Goal: Task Accomplishment & Management: Complete application form

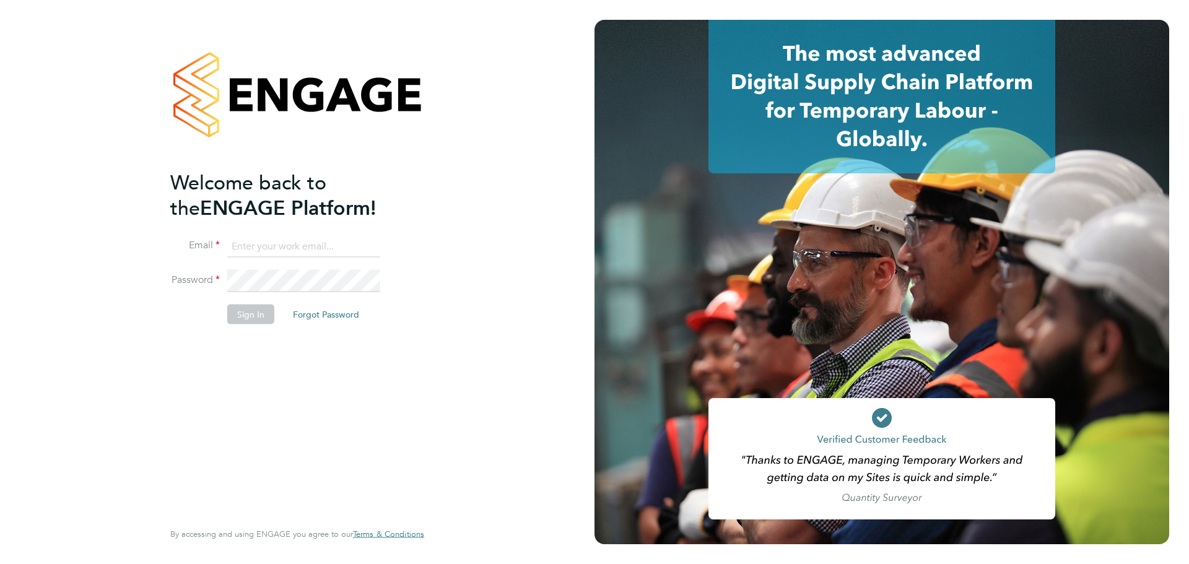
type input "[EMAIL_ADDRESS][PERSON_NAME][DOMAIN_NAME]"
click at [243, 306] on fieldset "Email [PERSON_NAME][EMAIL_ADDRESS][PERSON_NAME][DOMAIN_NAME] Password Sign In F…" at bounding box center [291, 286] width 242 height 102
click at [246, 306] on button "Sign In" at bounding box center [250, 314] width 47 height 20
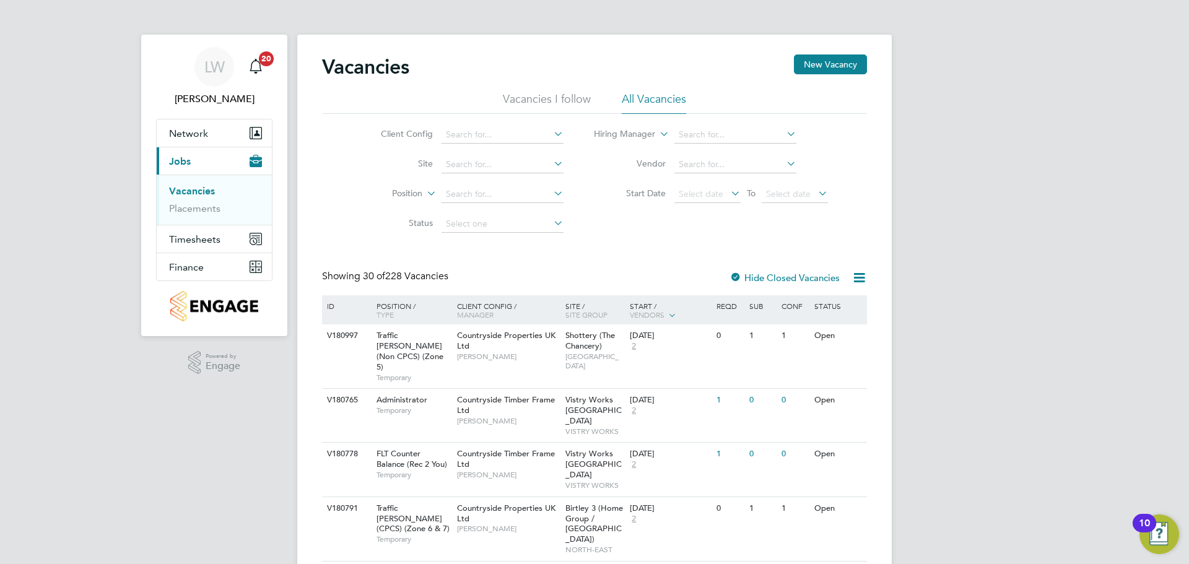
click at [828, 77] on div "Vacancies New Vacancy" at bounding box center [594, 72] width 545 height 37
drag, startPoint x: 830, startPoint y: 69, endPoint x: 811, endPoint y: 72, distance: 18.8
click at [828, 69] on button "New Vacancy" at bounding box center [830, 64] width 73 height 20
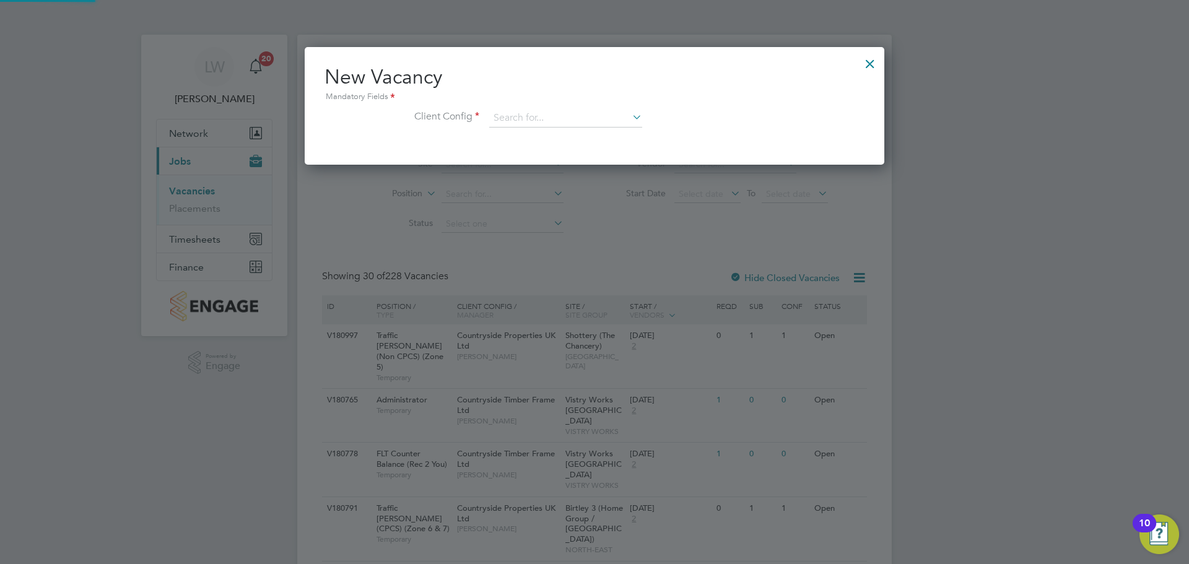
scroll to position [118, 580]
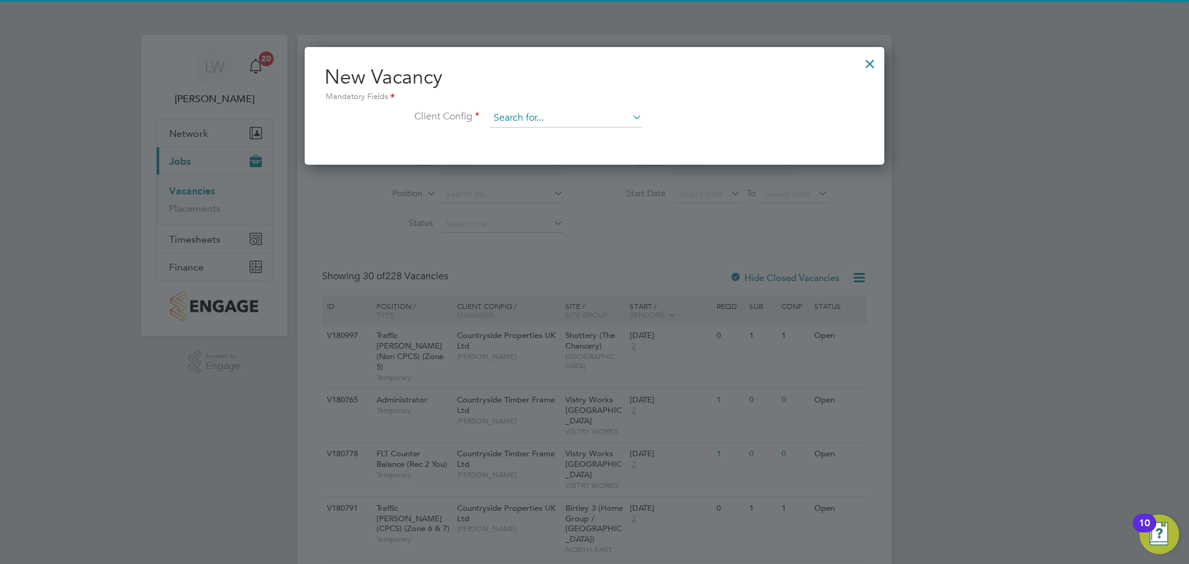
drag, startPoint x: 560, startPoint y: 119, endPoint x: 550, endPoint y: 124, distance: 11.4
click at [557, 119] on input at bounding box center [565, 118] width 153 height 19
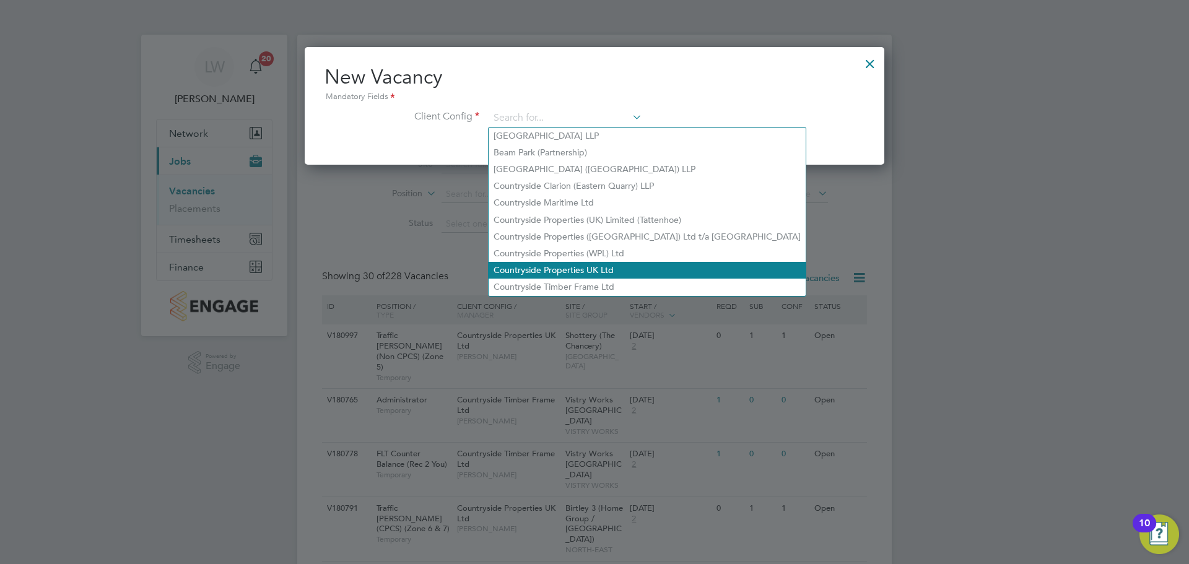
click at [556, 262] on li "Countryside Properties UK Ltd" at bounding box center [647, 270] width 317 height 17
type input "Countryside Properties UK Ltd"
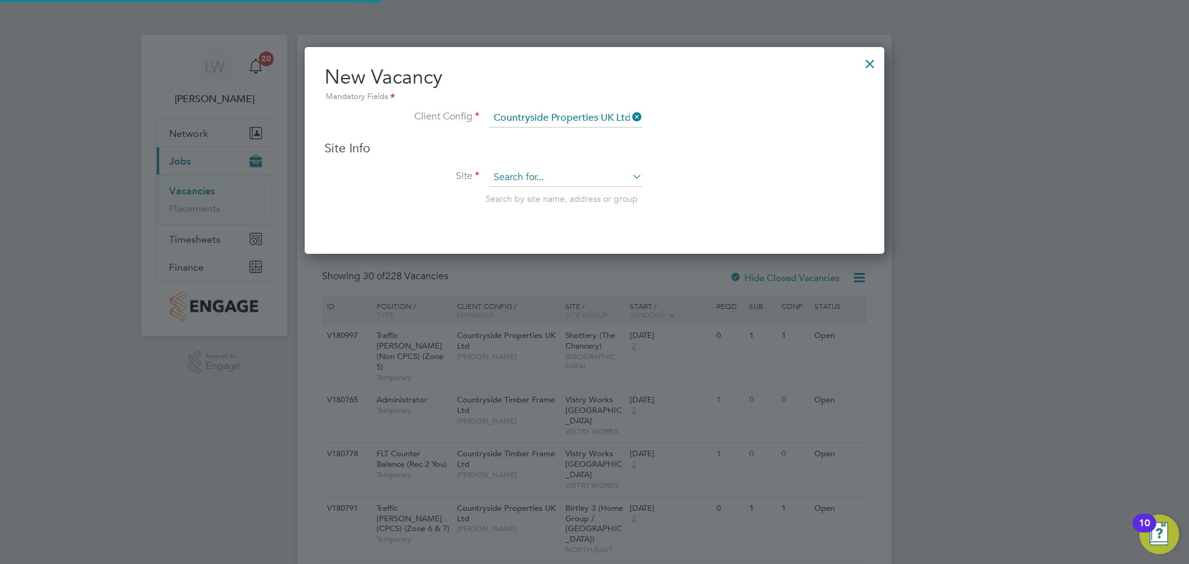
click at [546, 178] on input at bounding box center [565, 177] width 153 height 19
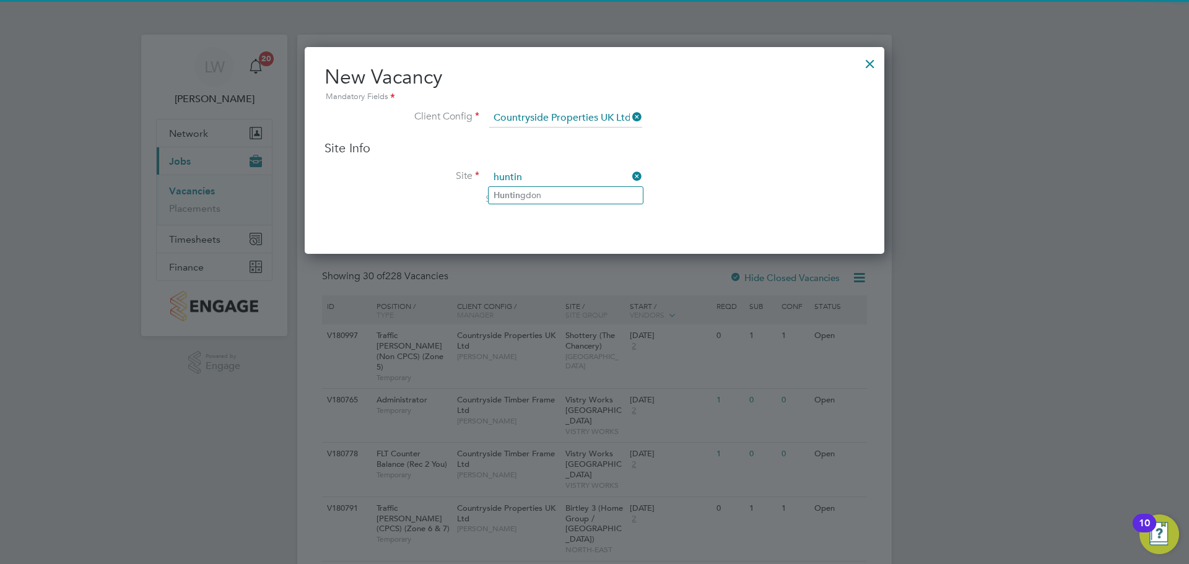
drag, startPoint x: 585, startPoint y: 196, endPoint x: 583, endPoint y: 239, distance: 43.4
click at [588, 195] on li "Huntin gdon" at bounding box center [566, 195] width 154 height 17
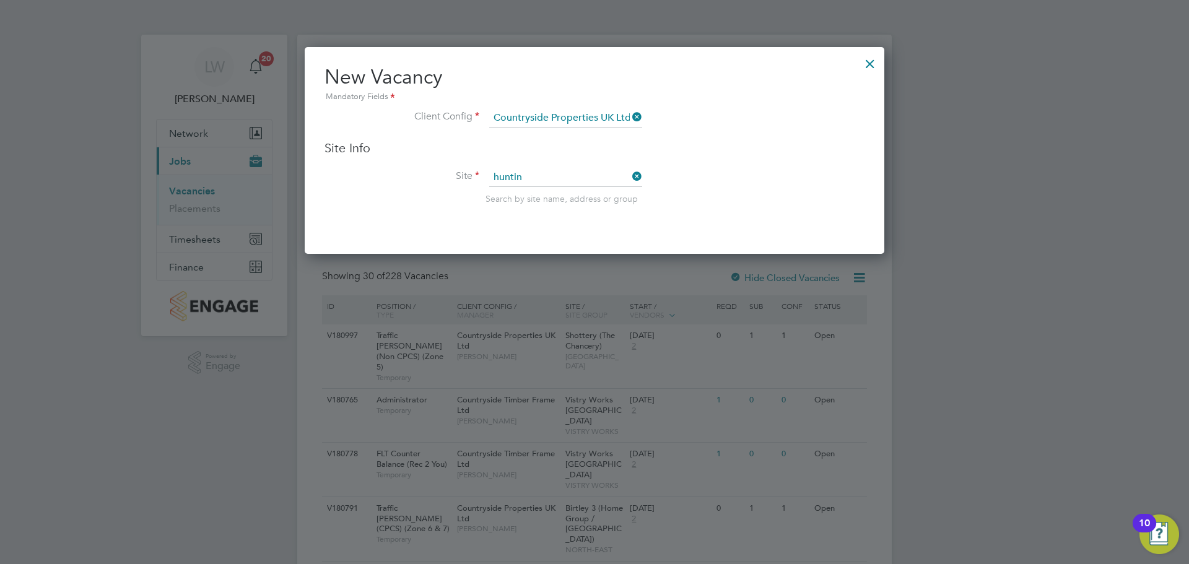
type input "Huntingdon"
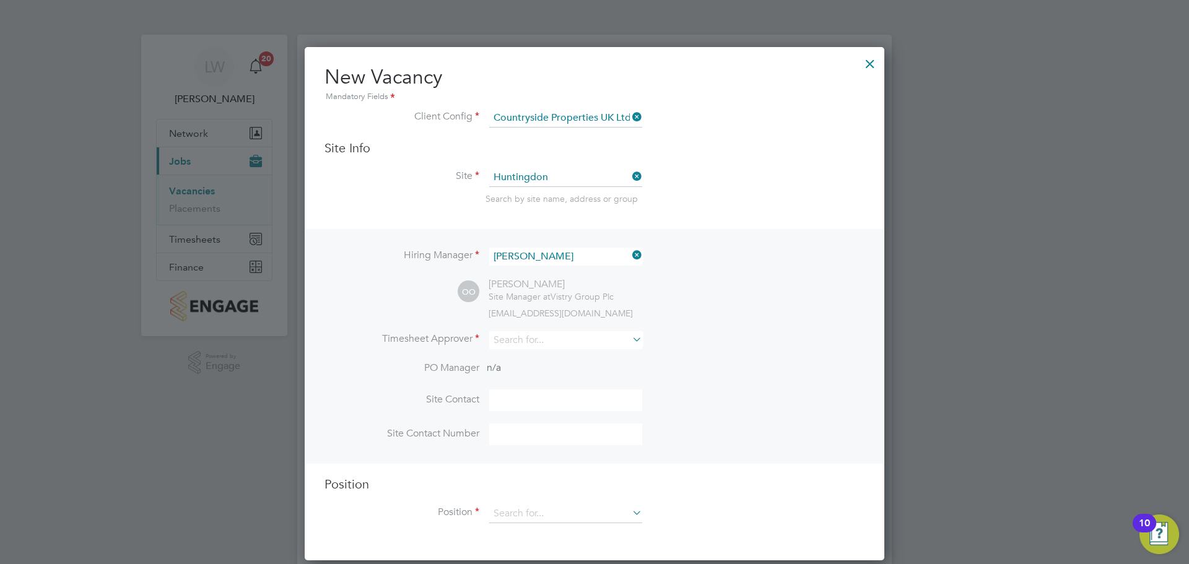
click at [546, 329] on div "Hiring Manager Ondre Odain OO Ondre Odain Site Manager at Vistry Group Plc ondr…" at bounding box center [594, 346] width 577 height 235
click at [548, 333] on div "Hiring Manager Ondre Odain OO Ondre Odain Site Manager at Vistry Group Plc ondr…" at bounding box center [594, 346] width 577 height 235
click at [536, 344] on input at bounding box center [565, 340] width 153 height 18
type input "o"
type input "n"
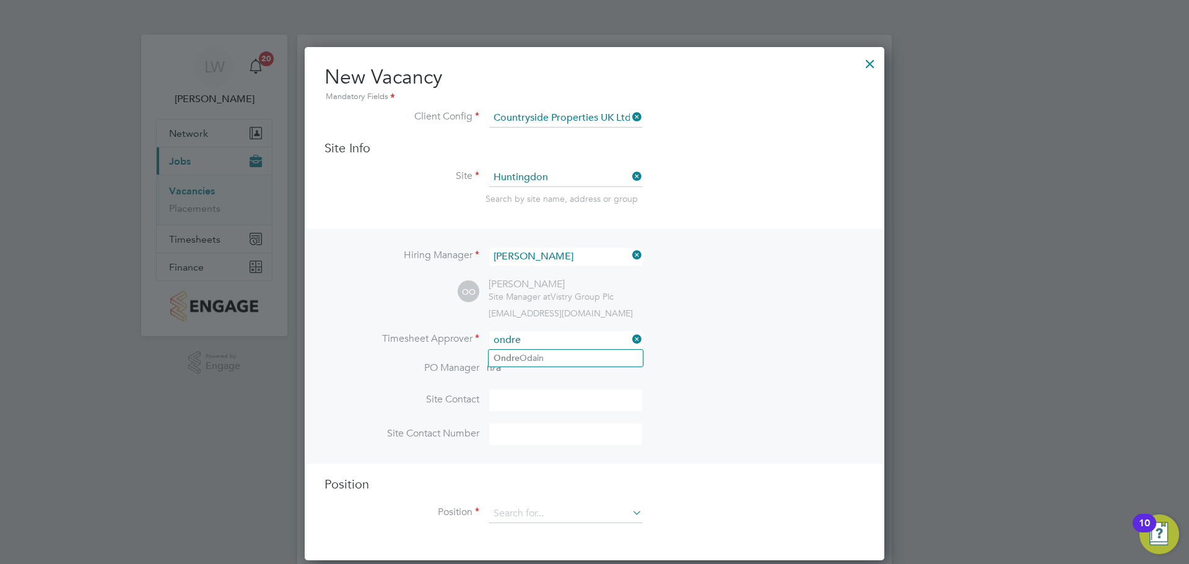
click at [559, 348] on input "ondre" at bounding box center [565, 340] width 153 height 18
click at [558, 352] on li "Ondre Odain" at bounding box center [566, 358] width 154 height 17
type input "Ondre Odain"
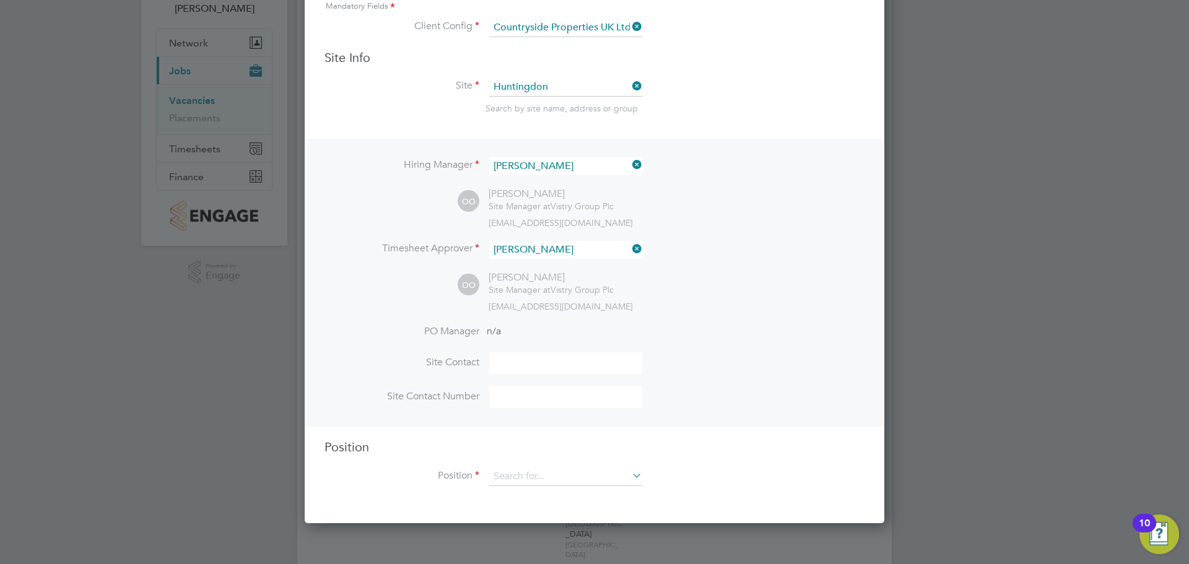
scroll to position [186, 0]
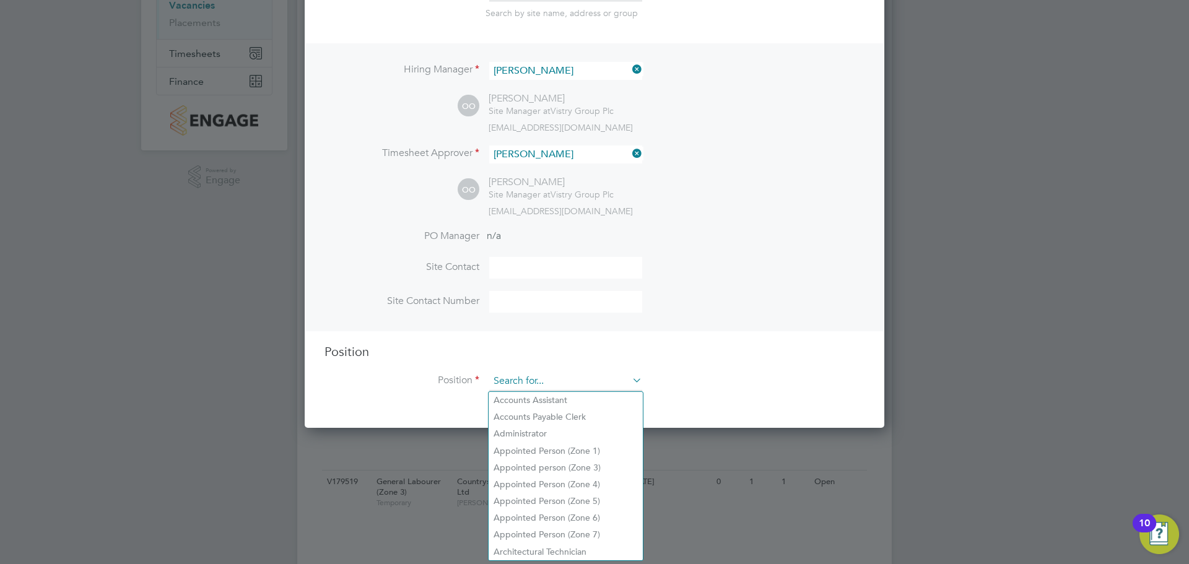
click at [546, 384] on input at bounding box center [565, 381] width 153 height 19
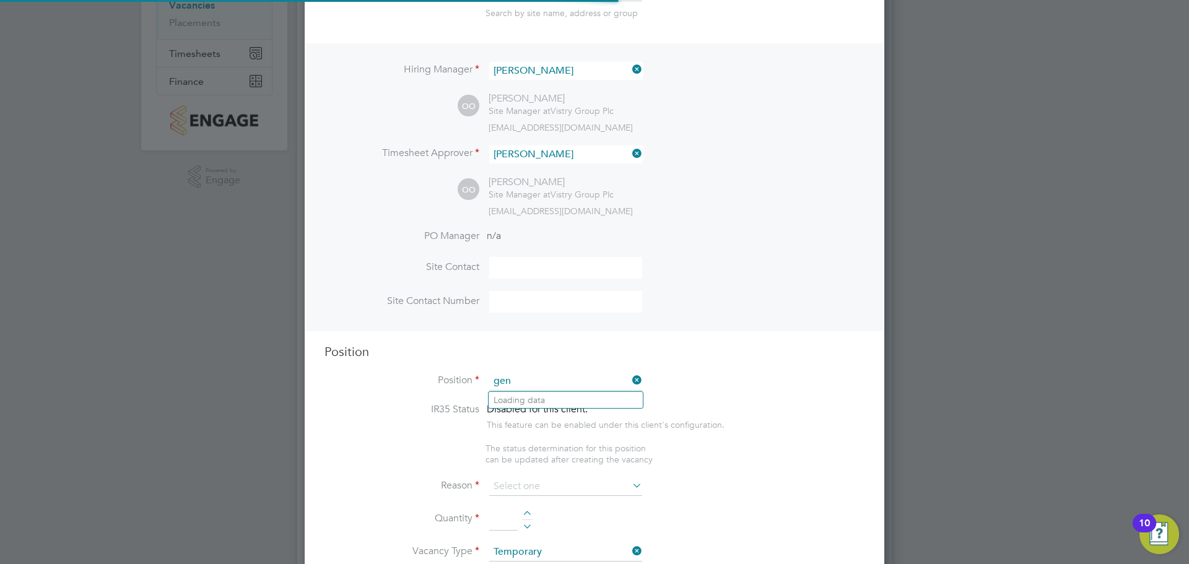
scroll to position [1780, 580]
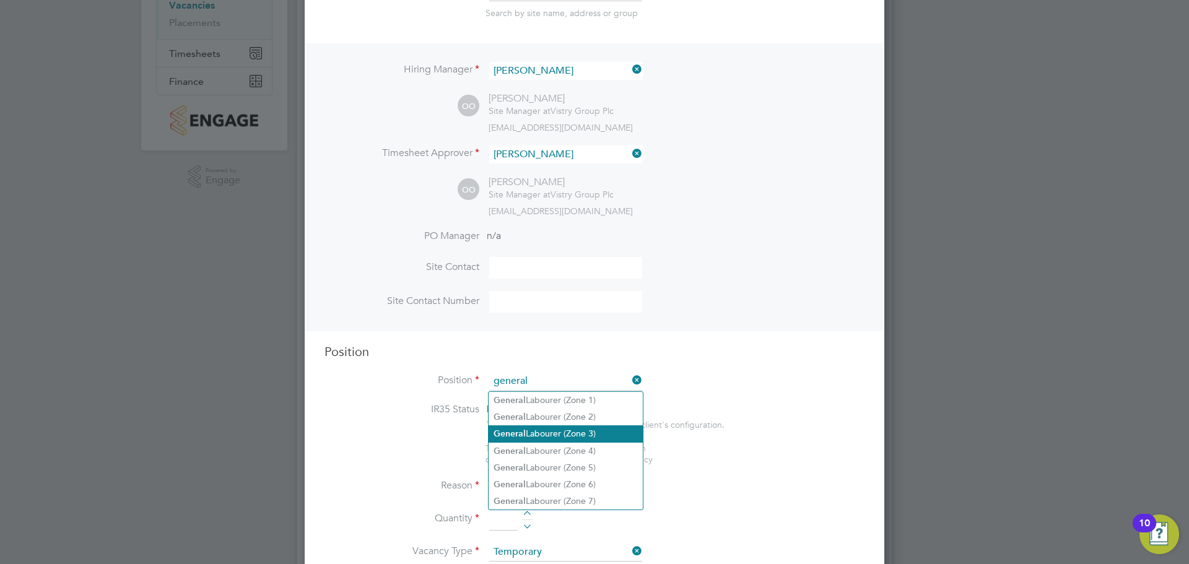
click at [562, 431] on li "General Labourer (Zone 3)" at bounding box center [566, 433] width 154 height 17
type input "General Labourer (Zone 3)"
type textarea "- General labouring duties - Supporting the trades on site - Moving materials a…"
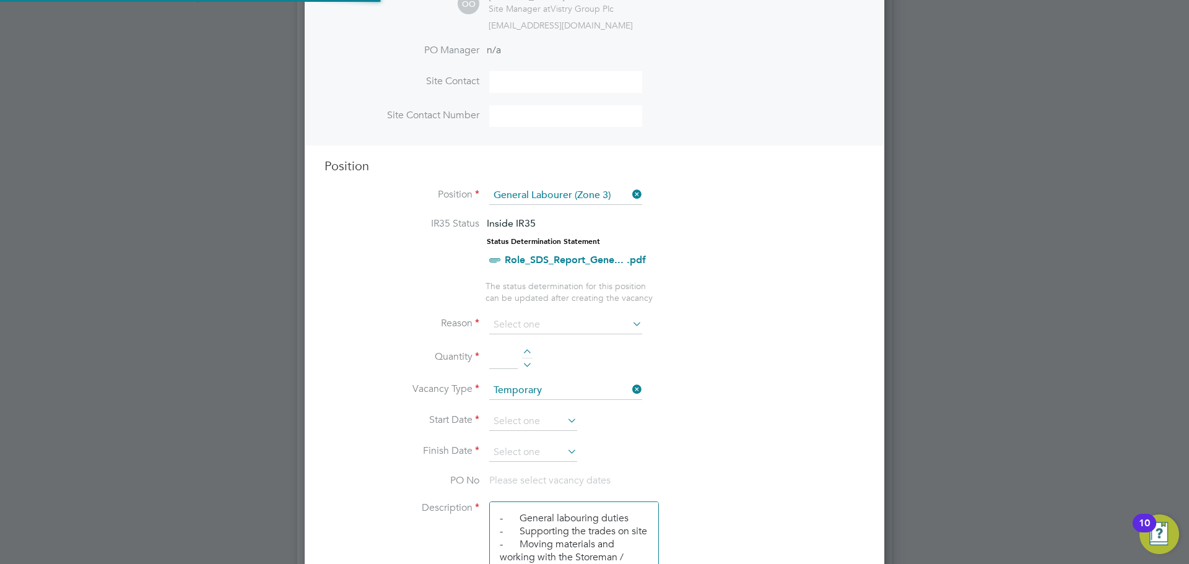
scroll to position [37, 65]
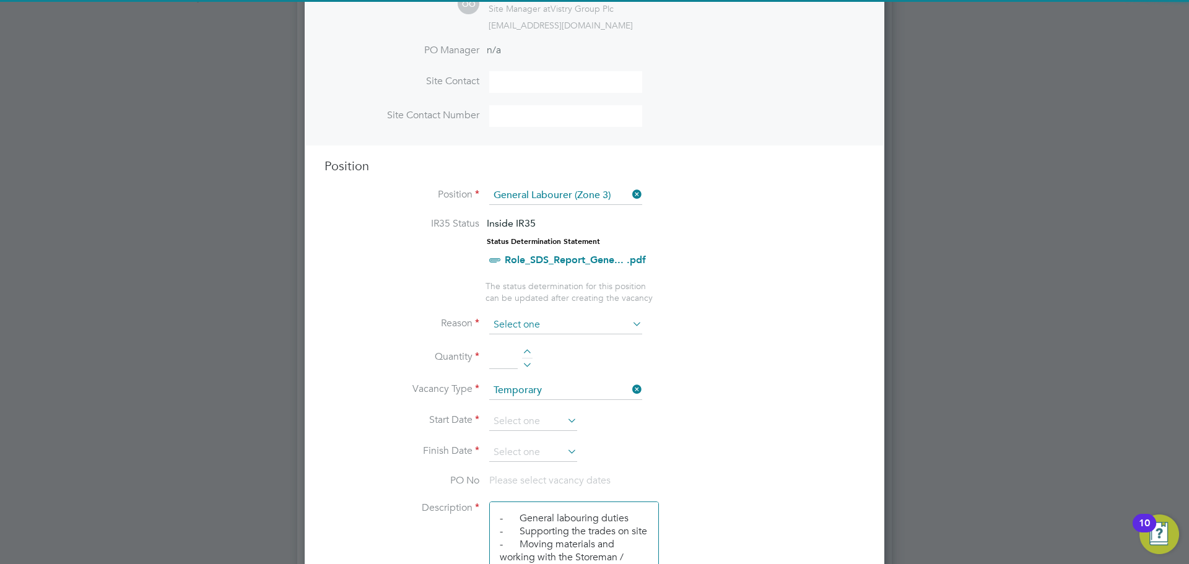
click at [544, 320] on input at bounding box center [565, 325] width 153 height 19
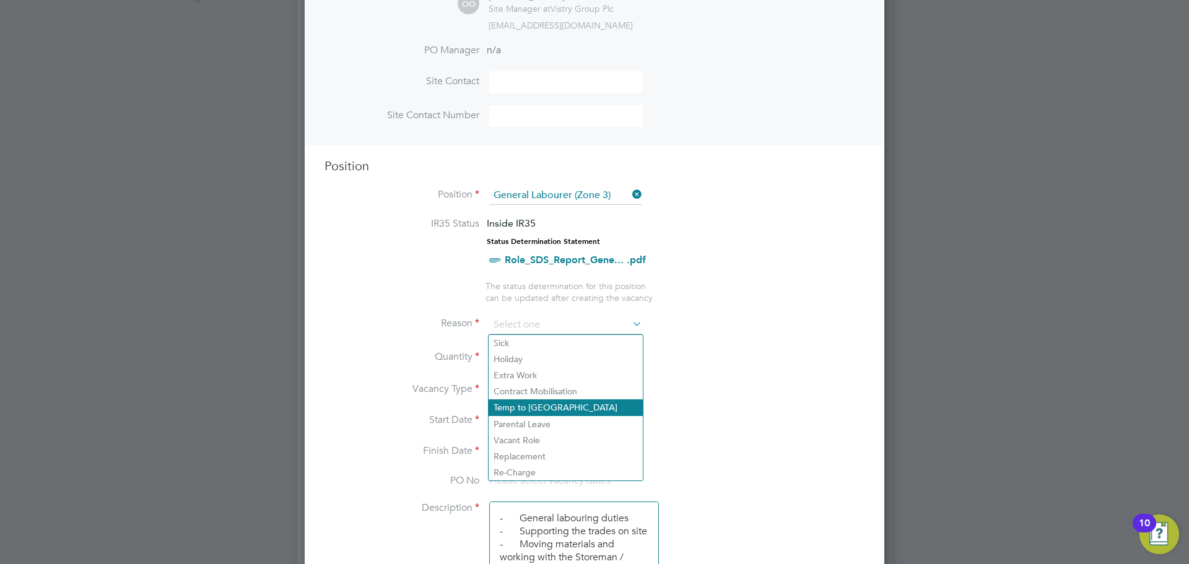
click at [544, 407] on li "Temp to Perm" at bounding box center [566, 407] width 154 height 16
type input "Temp to Perm"
click at [528, 333] on input at bounding box center [565, 325] width 153 height 19
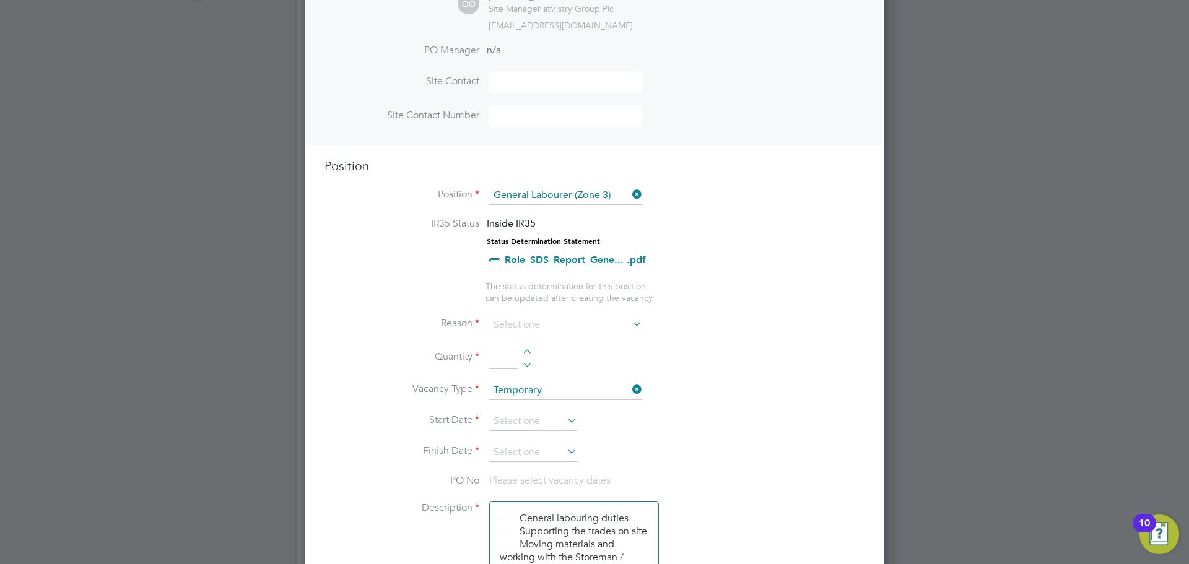
click at [533, 435] on li "Vacant Role" at bounding box center [566, 440] width 154 height 16
type input "Vacant Role"
click at [528, 354] on div at bounding box center [527, 353] width 11 height 9
type input "1"
click at [525, 425] on input at bounding box center [533, 421] width 88 height 19
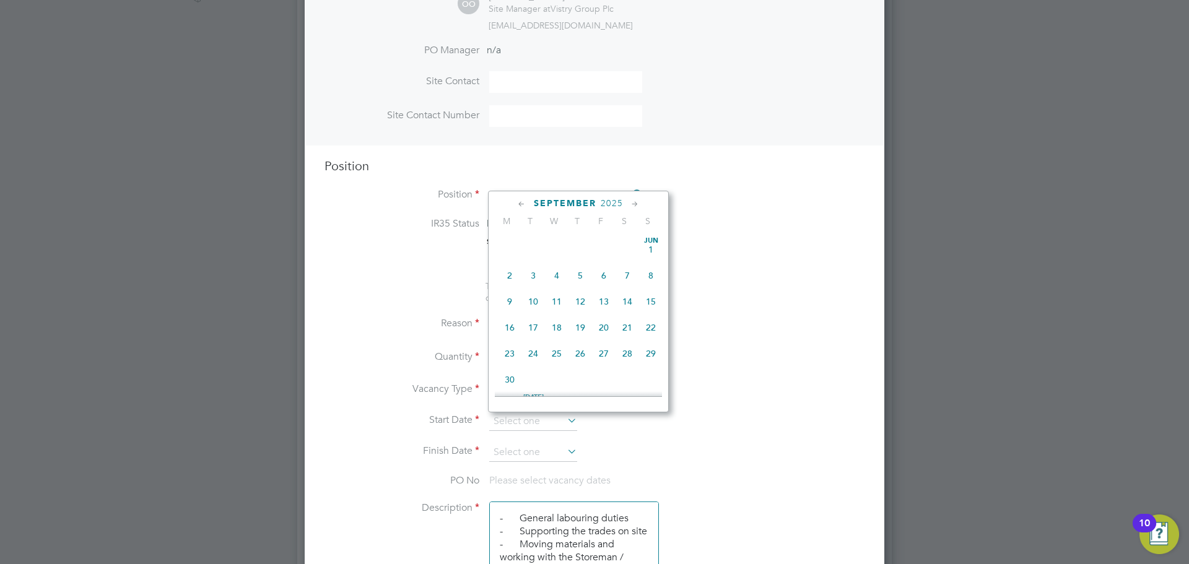
scroll to position [456, 0]
click at [572, 299] on span "25" at bounding box center [581, 290] width 24 height 24
type input "25 Sep 2025"
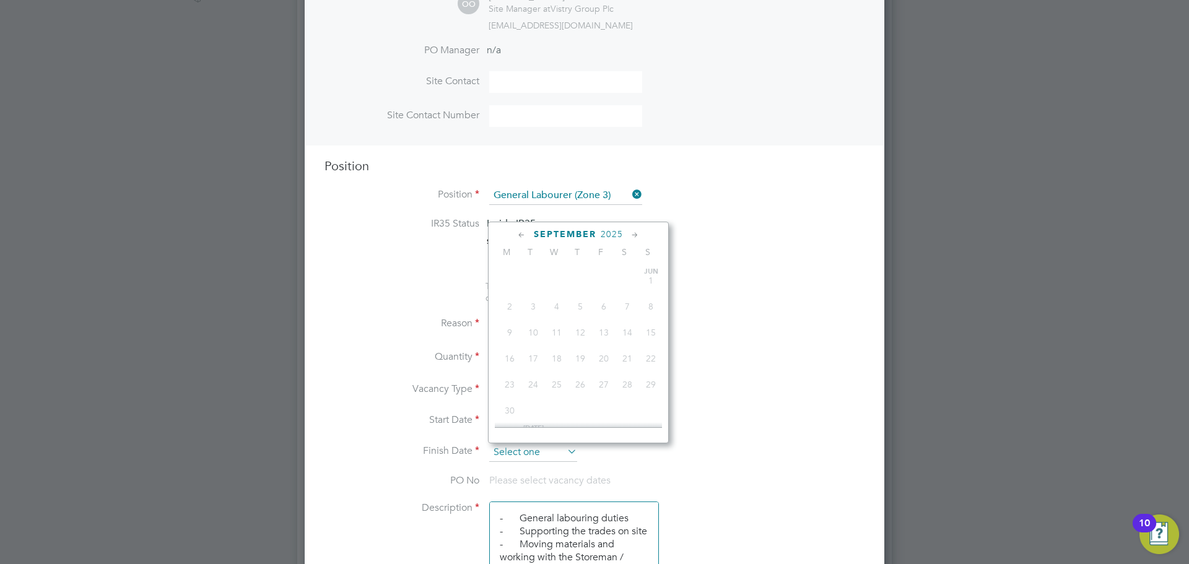
click at [521, 448] on input at bounding box center [533, 452] width 88 height 19
click at [582, 385] on span "2" at bounding box center [581, 373] width 24 height 24
type input "02 Oct 2025"
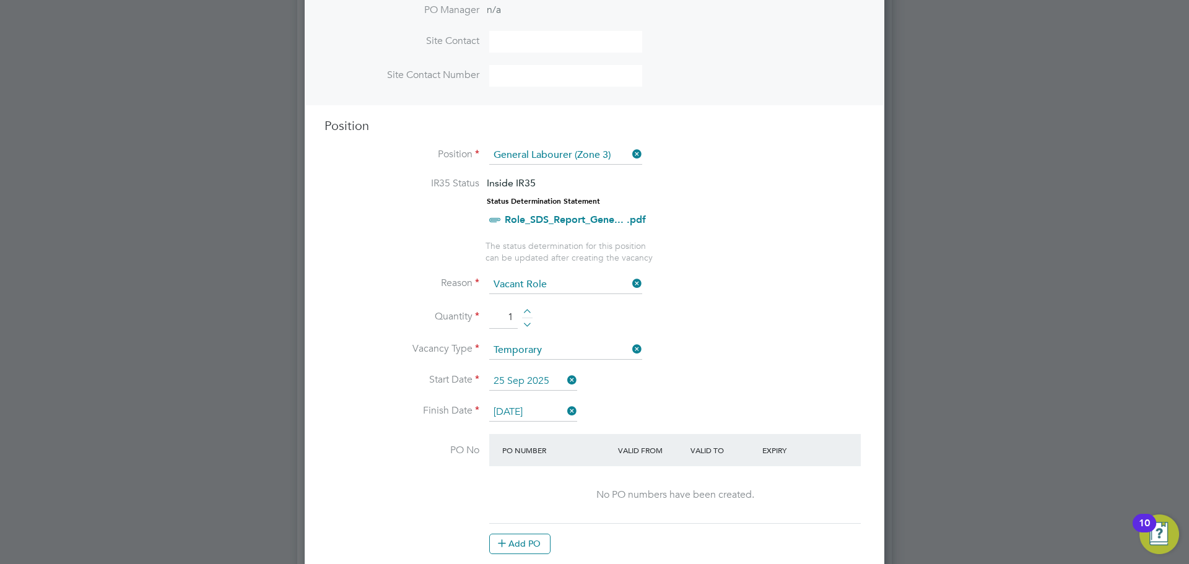
scroll to position [433, 0]
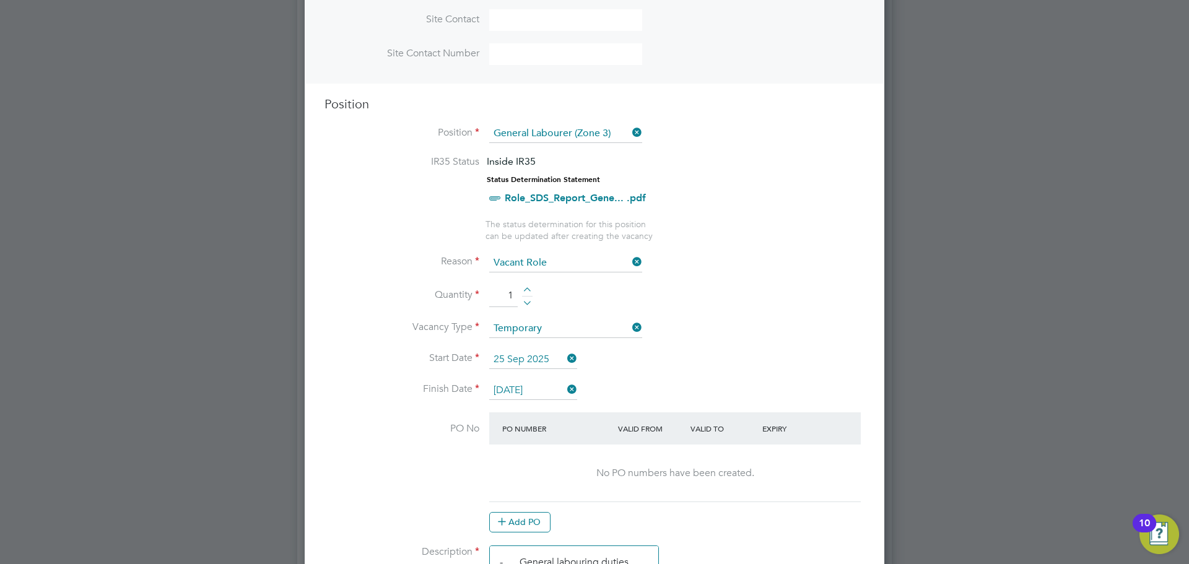
click at [565, 388] on icon at bounding box center [565, 389] width 0 height 17
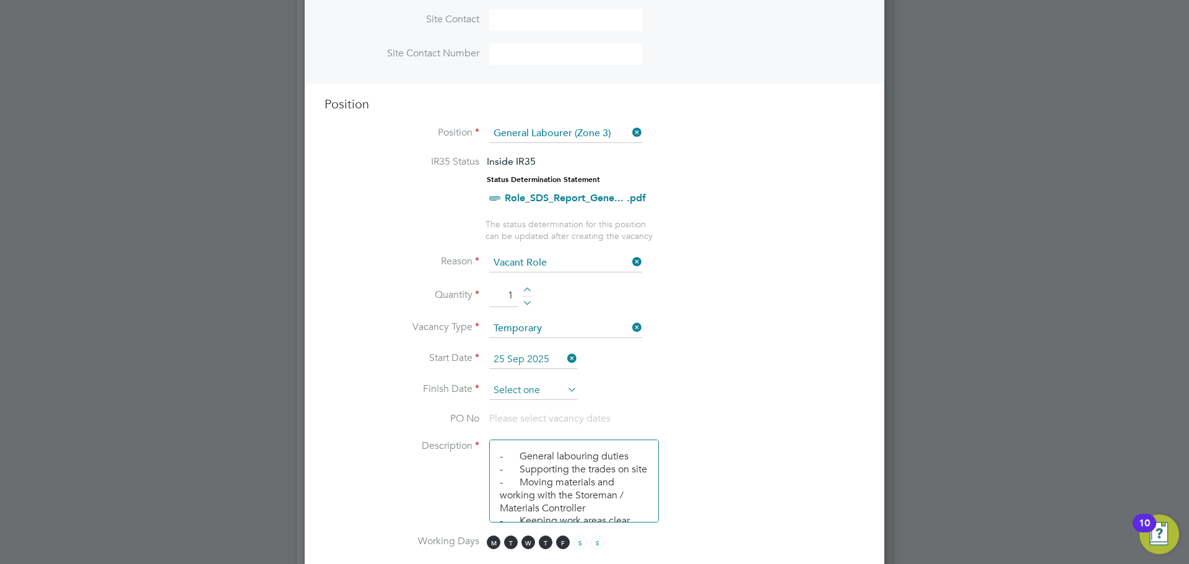
scroll to position [1782, 580]
click at [565, 388] on icon at bounding box center [565, 389] width 0 height 17
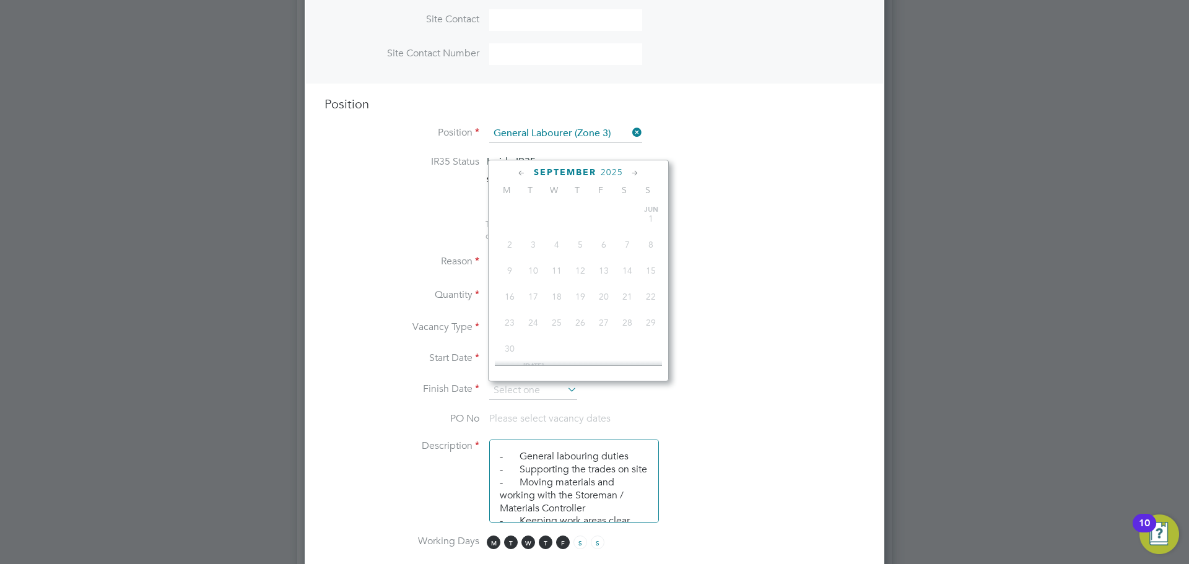
scroll to position [456, 0]
click at [578, 348] on span "9" at bounding box center [581, 338] width 24 height 24
type input "09 Oct 2025"
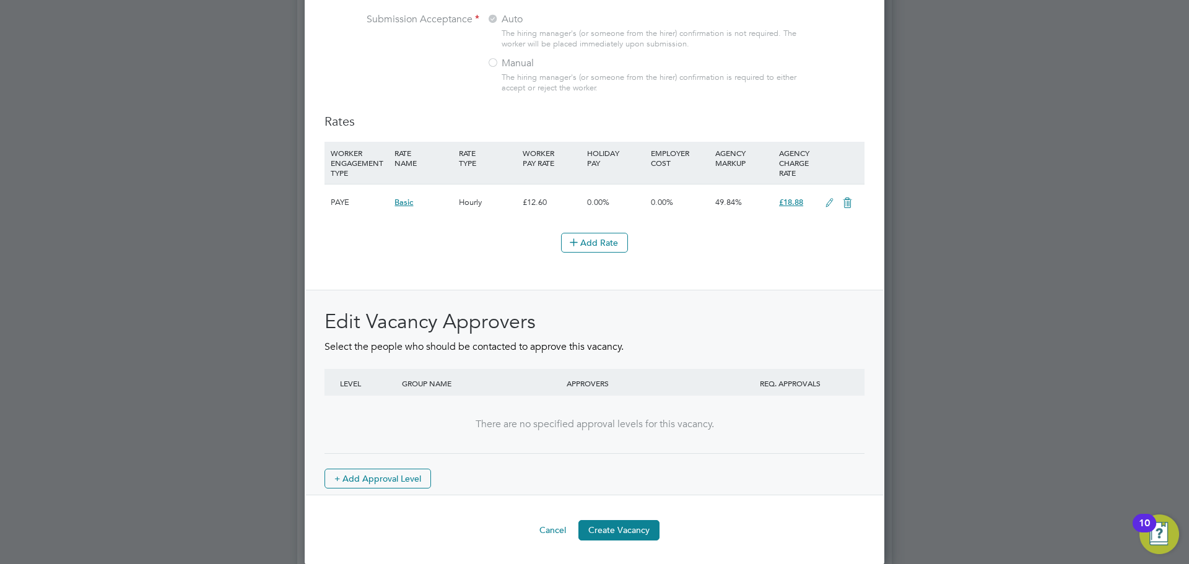
scroll to position [1370, 0]
drag, startPoint x: 637, startPoint y: 531, endPoint x: 637, endPoint y: 507, distance: 24.2
click at [637, 532] on button "Create Vacancy" at bounding box center [618, 529] width 81 height 20
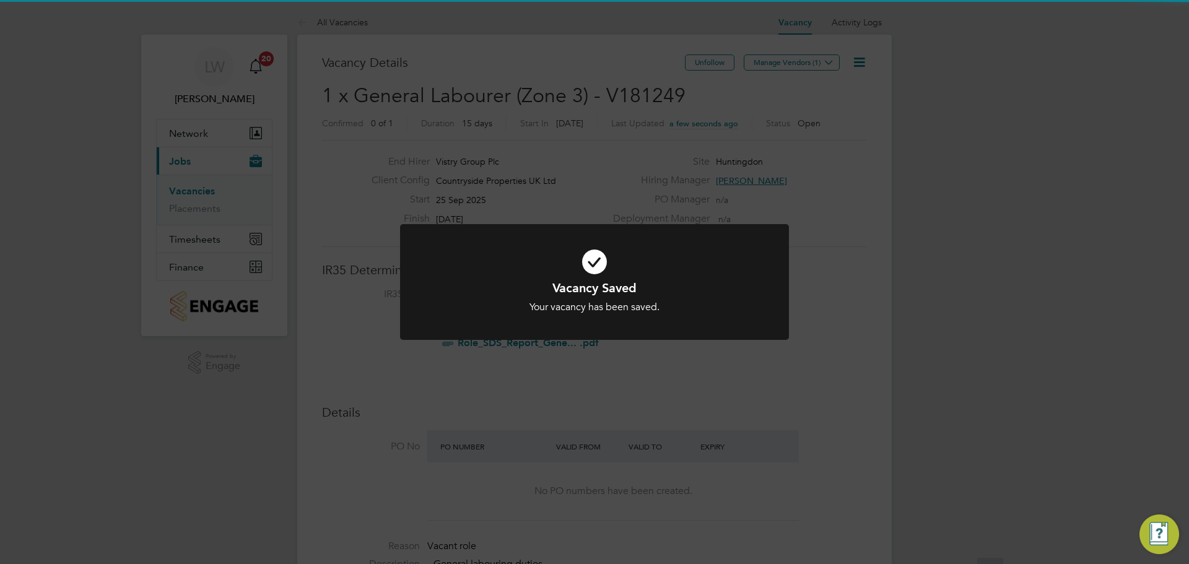
click at [692, 178] on div "Vacancy Saved Your vacancy has been saved. Cancel Okay" at bounding box center [594, 282] width 1189 height 564
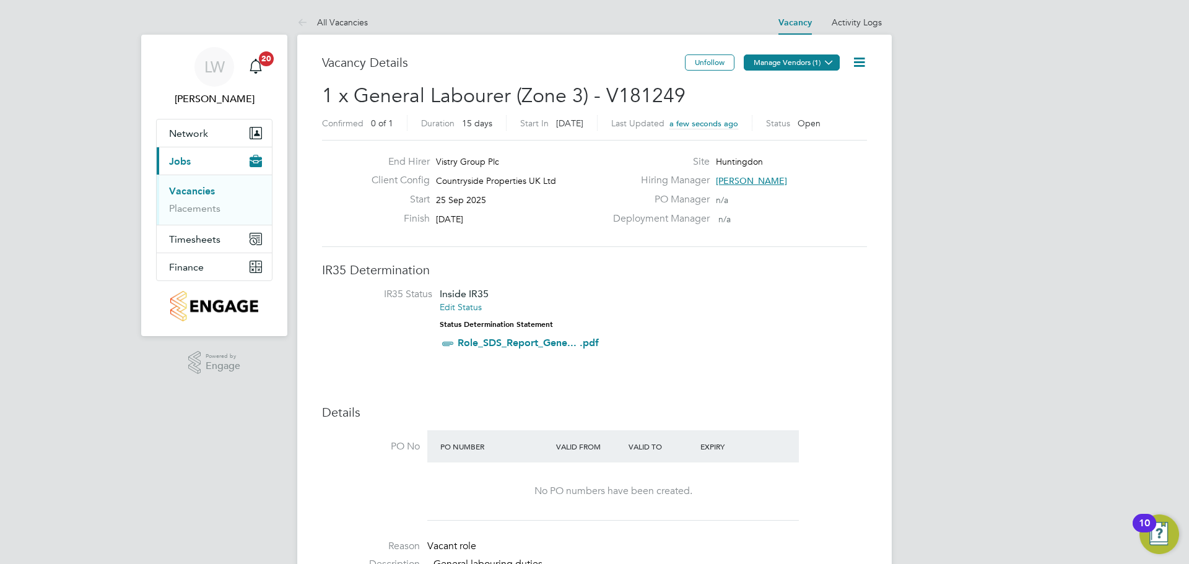
click at [780, 62] on button "Manage Vendors (1)" at bounding box center [792, 62] width 96 height 16
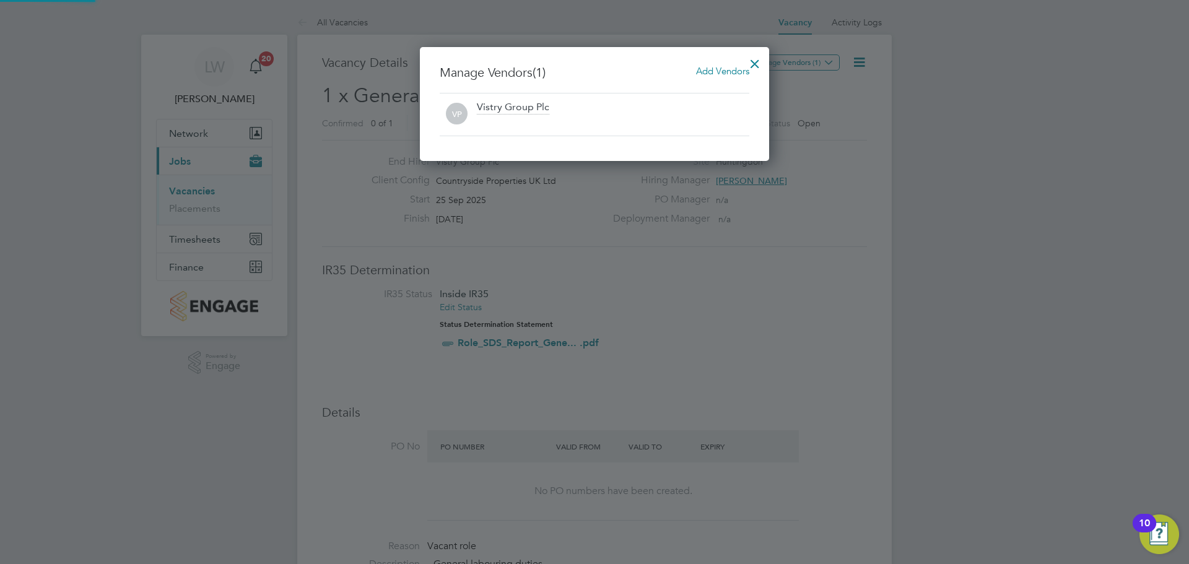
click at [708, 79] on h3 "Manage Vendors (1) Add Vendors" at bounding box center [595, 72] width 310 height 16
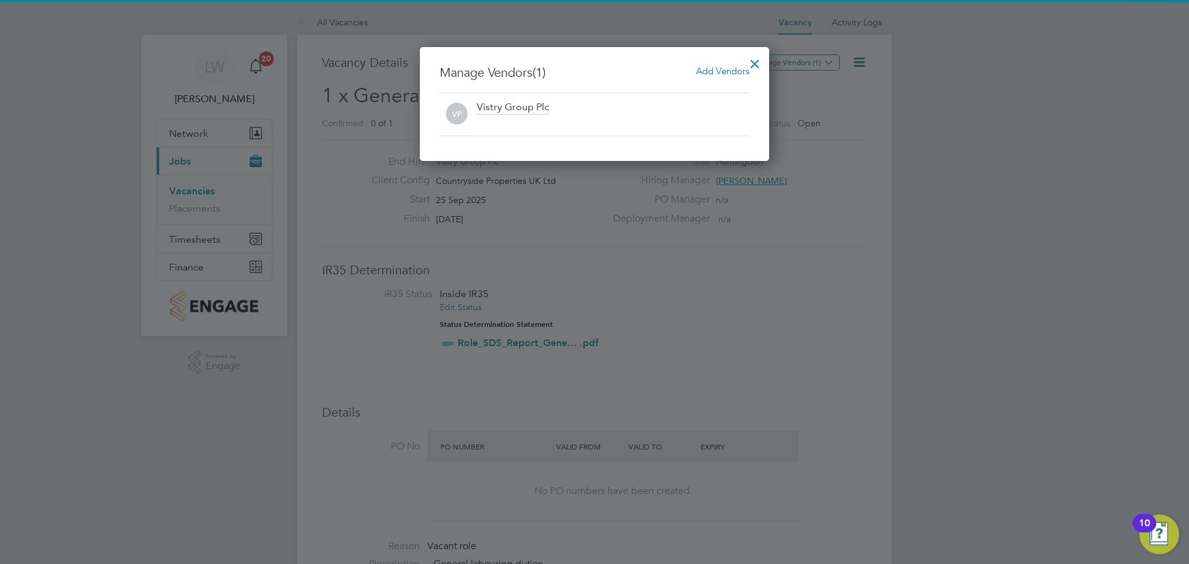
click at [710, 74] on span "Add Vendors" at bounding box center [722, 71] width 53 height 12
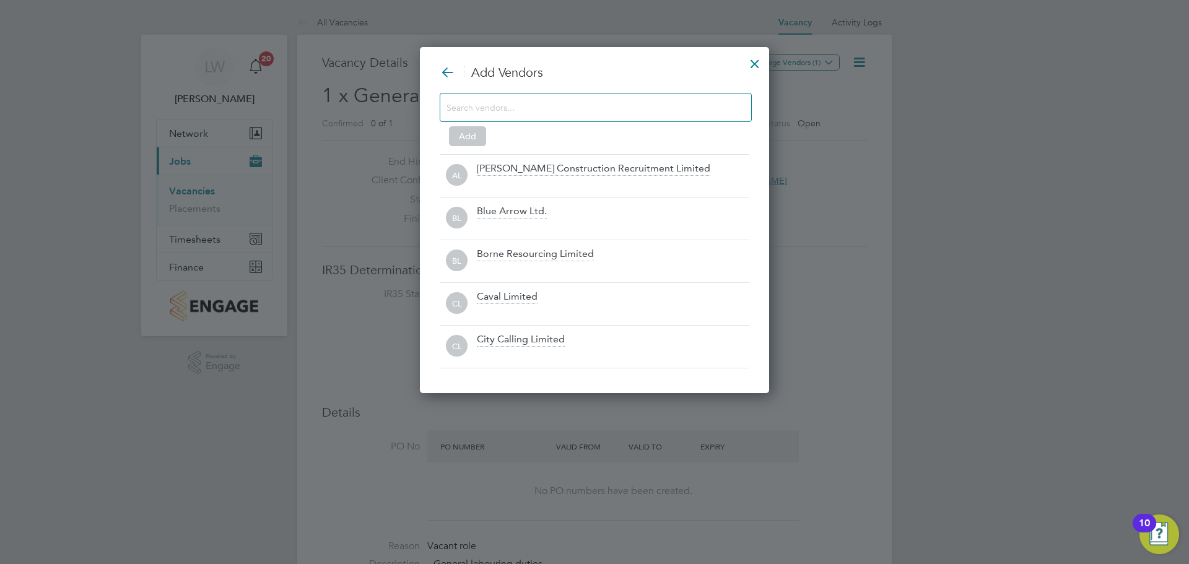
click at [596, 117] on div at bounding box center [596, 107] width 312 height 29
click at [596, 116] on div at bounding box center [596, 107] width 312 height 29
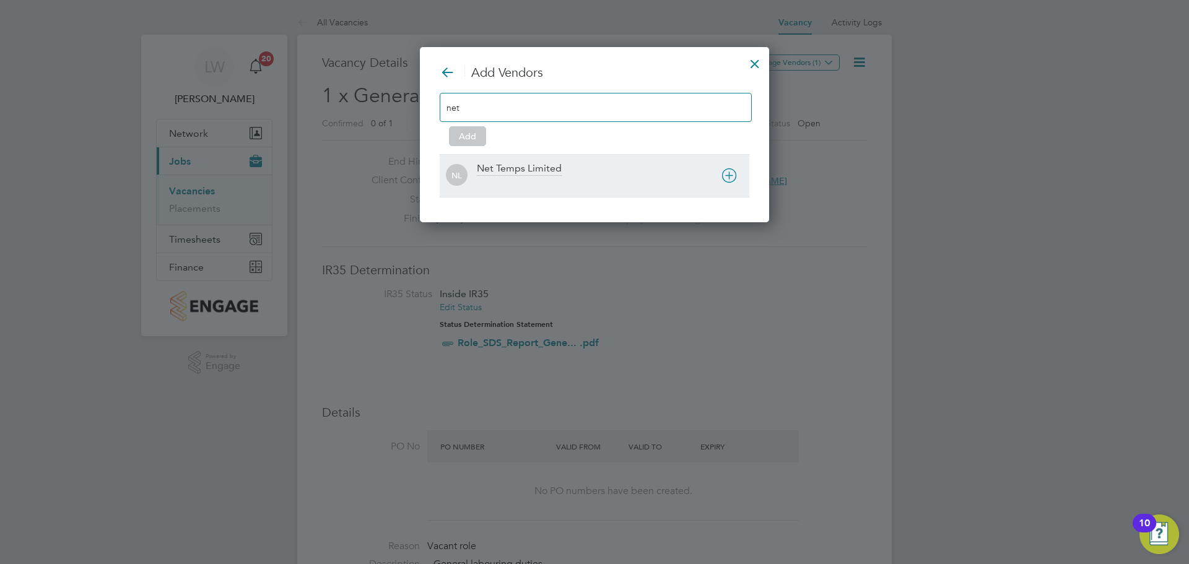
type input "net"
click at [496, 167] on div "Net Temps Limited" at bounding box center [519, 169] width 85 height 14
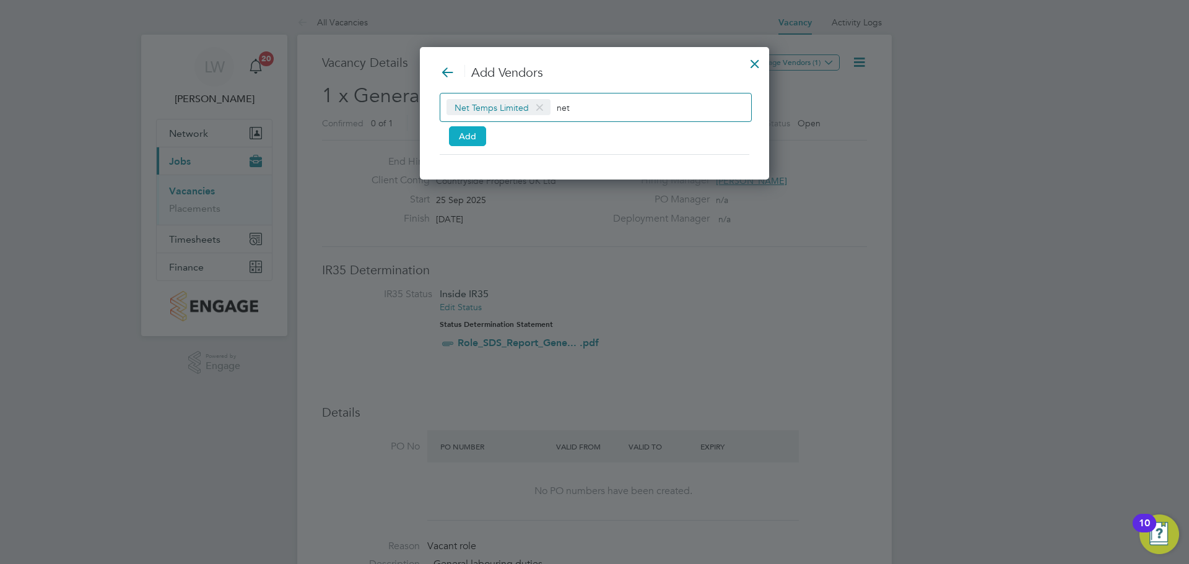
drag, startPoint x: 474, startPoint y: 145, endPoint x: 460, endPoint y: 151, distance: 15.0
click at [473, 145] on button "Add" at bounding box center [467, 136] width 37 height 20
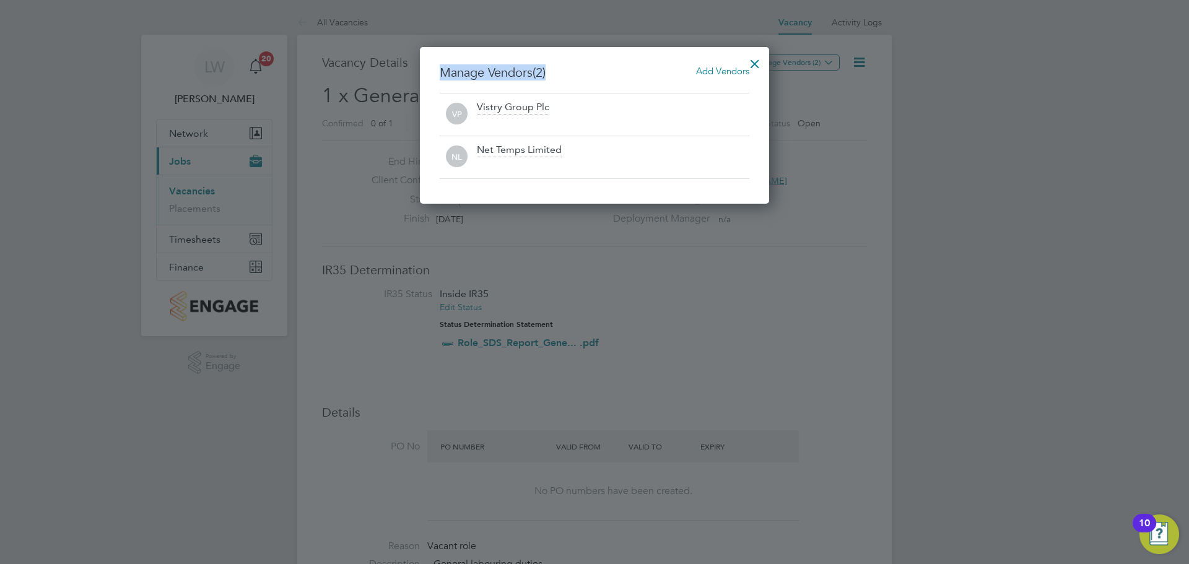
drag, startPoint x: 767, startPoint y: 63, endPoint x: 752, endPoint y: 63, distance: 14.2
click at [763, 61] on div "Manage Vendors (2) Add Vendors VP Vistry Group Plc NL Net Temps Limited" at bounding box center [594, 125] width 349 height 157
click at [754, 63] on div at bounding box center [755, 61] width 22 height 22
